Goal: Information Seeking & Learning: Find contact information

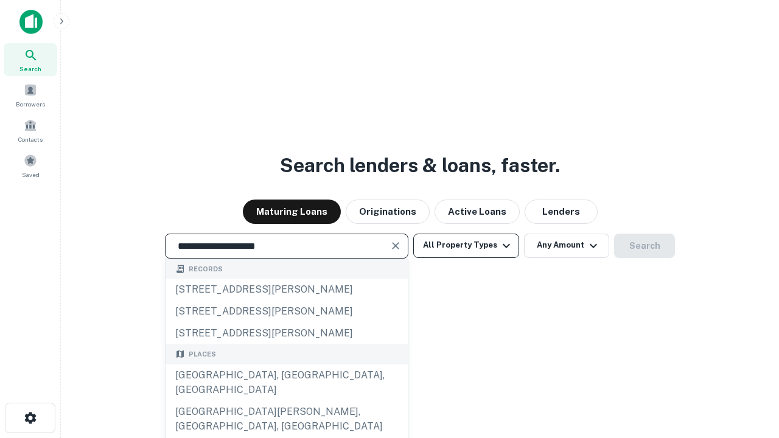
click at [286, 401] on div "[GEOGRAPHIC_DATA], [GEOGRAPHIC_DATA], [GEOGRAPHIC_DATA]" at bounding box center [287, 383] width 242 height 37
type input "**********"
click at [466, 245] on button "All Property Types" at bounding box center [466, 246] width 106 height 24
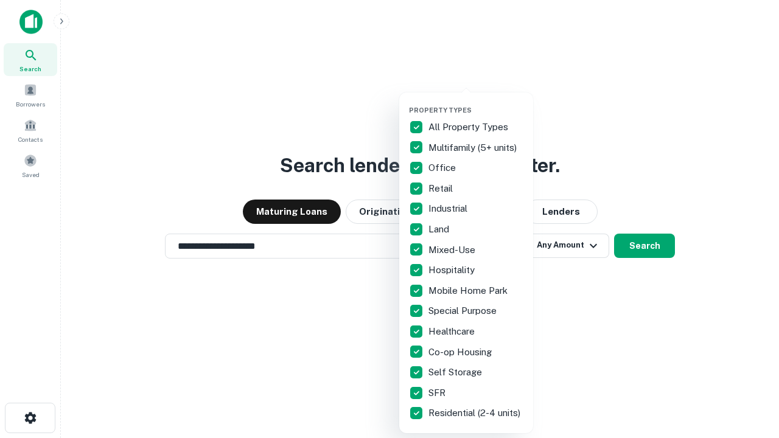
click at [476, 102] on button "button" at bounding box center [476, 102] width 134 height 1
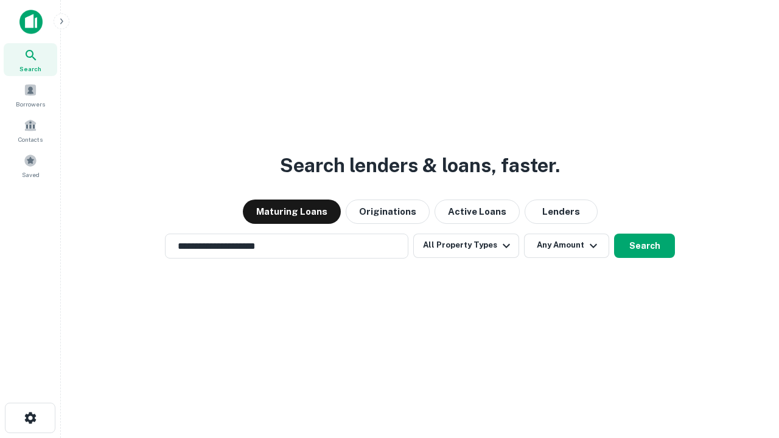
scroll to position [19, 0]
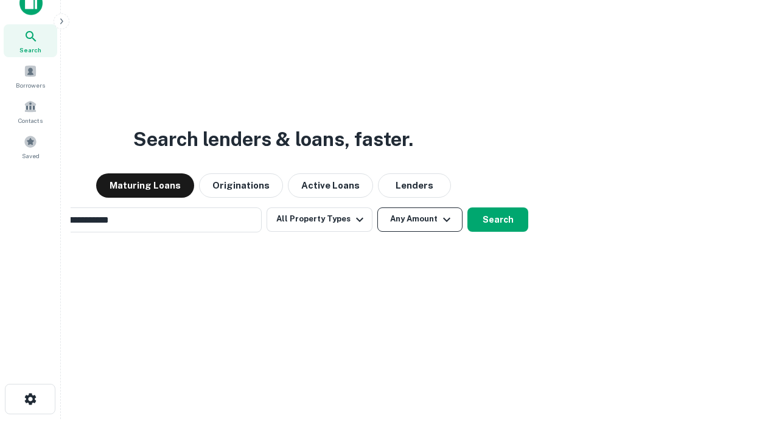
click at [377, 208] on button "Any Amount" at bounding box center [419, 220] width 85 height 24
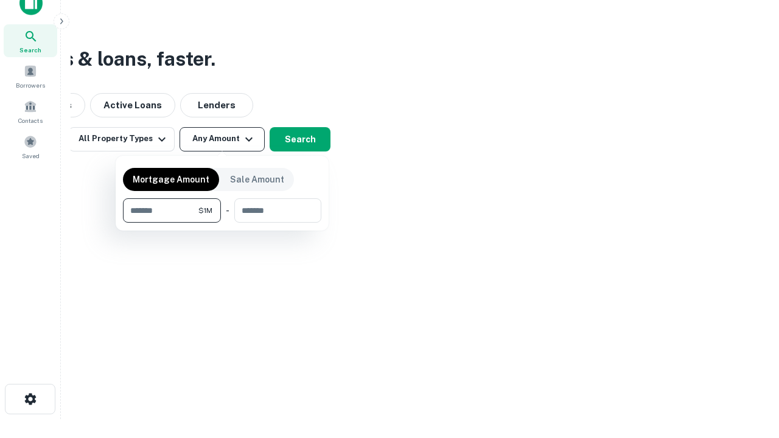
scroll to position [19, 0]
type input "*******"
click at [222, 223] on button "button" at bounding box center [222, 223] width 198 height 1
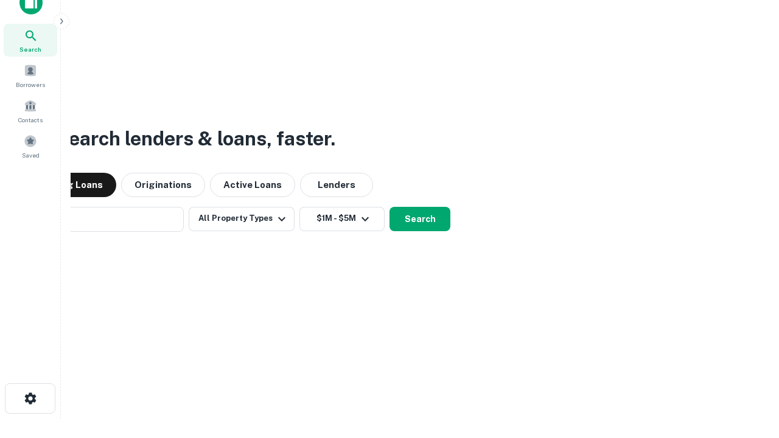
scroll to position [19, 0]
click at [390, 208] on button "Search" at bounding box center [420, 220] width 61 height 24
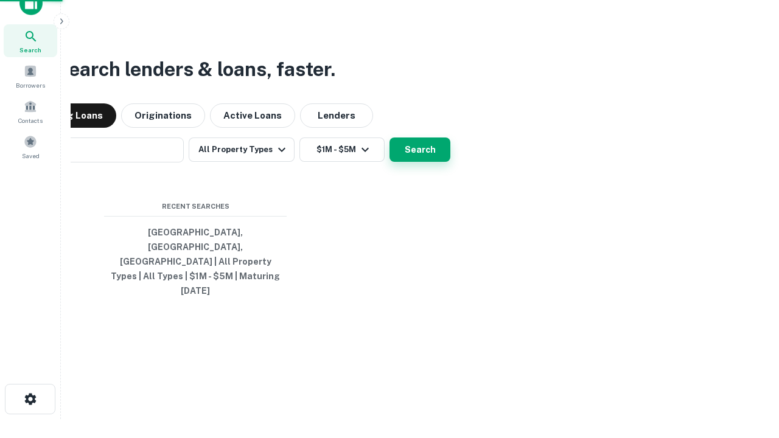
scroll to position [19, 0]
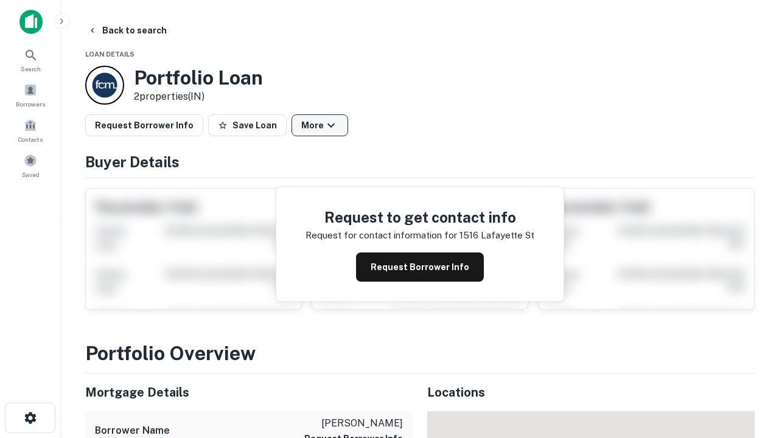
click at [320, 125] on button "More" at bounding box center [320, 125] width 57 height 22
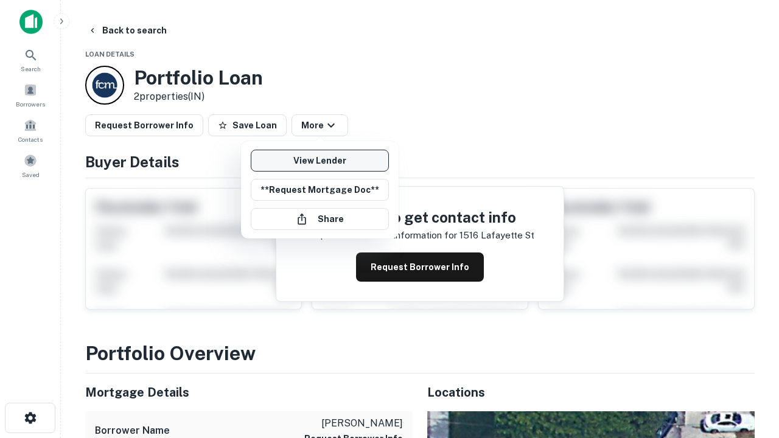
click at [320, 161] on link "View Lender" at bounding box center [320, 161] width 138 height 22
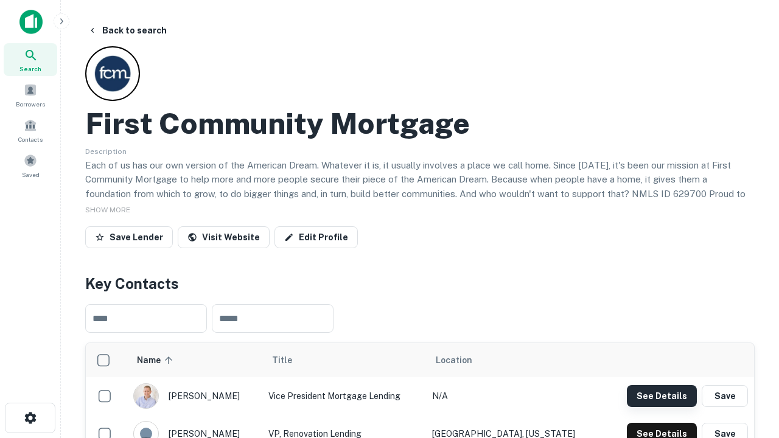
click at [662, 396] on button "See Details" at bounding box center [662, 396] width 70 height 22
